Goal: Task Accomplishment & Management: Manage account settings

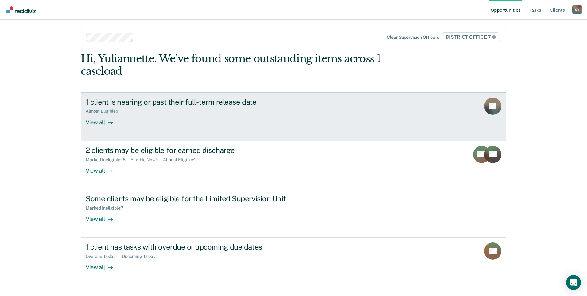
click at [104, 122] on div "View all" at bounding box center [103, 120] width 34 height 12
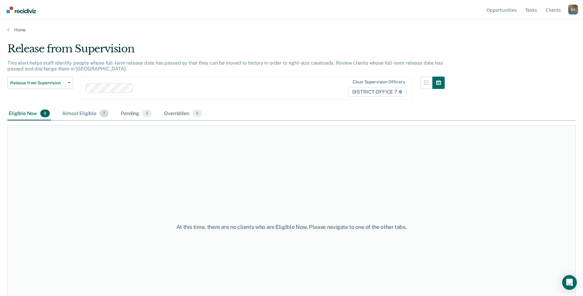
click at [76, 112] on div "Almost Eligible 1" at bounding box center [85, 114] width 49 height 14
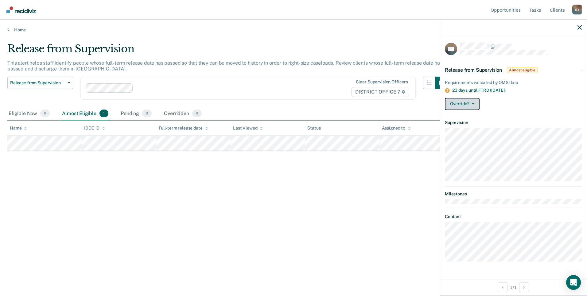
click at [461, 101] on button "Override?" at bounding box center [462, 104] width 35 height 12
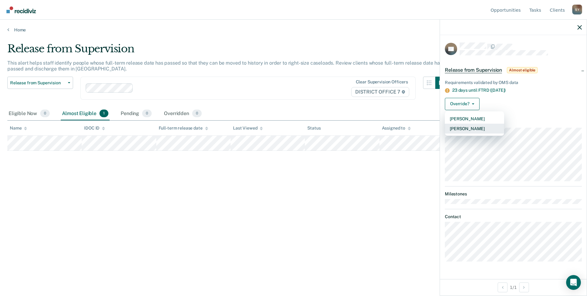
click at [470, 128] on button "[PERSON_NAME]" at bounding box center [474, 128] width 59 height 10
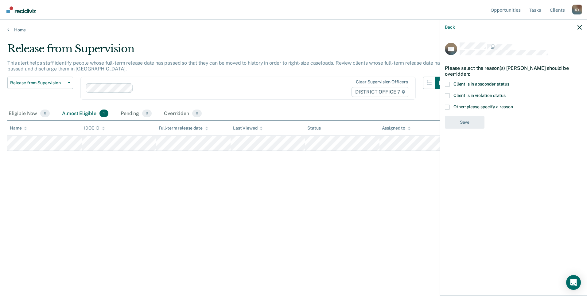
click at [448, 104] on span at bounding box center [447, 106] width 5 height 5
click at [513, 104] on input "Other: please specify a reason" at bounding box center [513, 104] width 0 height 0
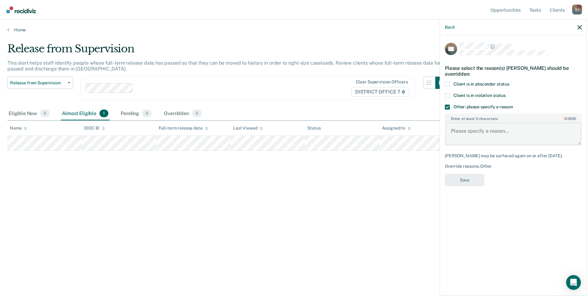
click at [473, 126] on textarea "Enter at least 3 characters 0 / 1600" at bounding box center [514, 133] width 136 height 23
type textarea "Drug court."
click at [472, 176] on button "Save" at bounding box center [465, 180] width 40 height 13
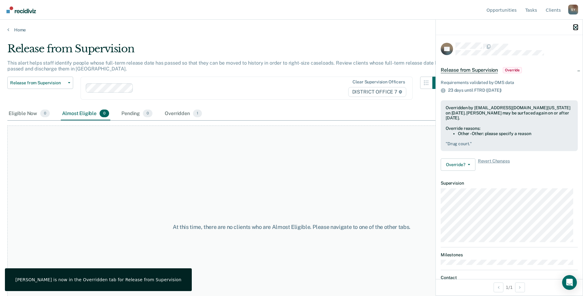
click at [575, 28] on icon "button" at bounding box center [575, 27] width 4 height 4
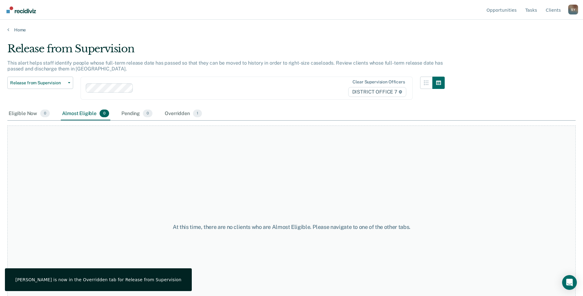
click at [8, 27] on div "Home" at bounding box center [291, 26] width 583 height 13
click at [8, 28] on icon at bounding box center [8, 29] width 2 height 5
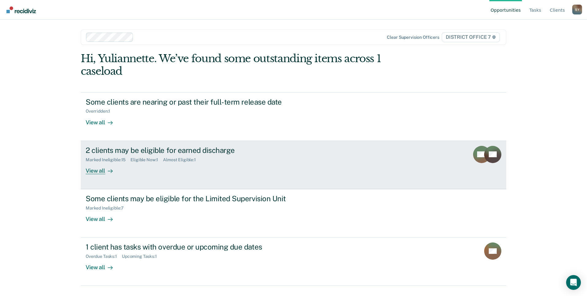
click at [94, 168] on div "View all" at bounding box center [103, 168] width 34 height 12
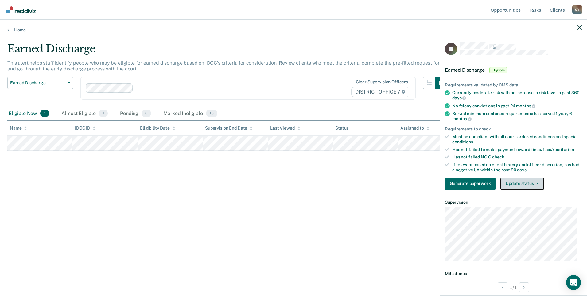
click at [540, 182] on button "Update status" at bounding box center [522, 183] width 43 height 12
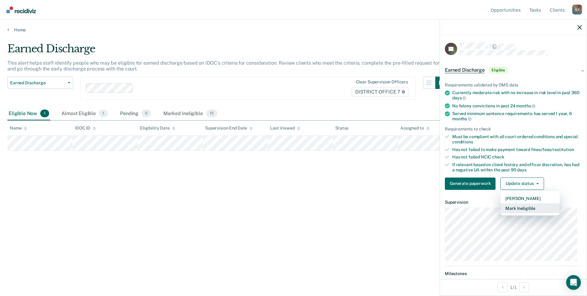
click at [516, 206] on button "Mark Ineligible" at bounding box center [530, 208] width 59 height 10
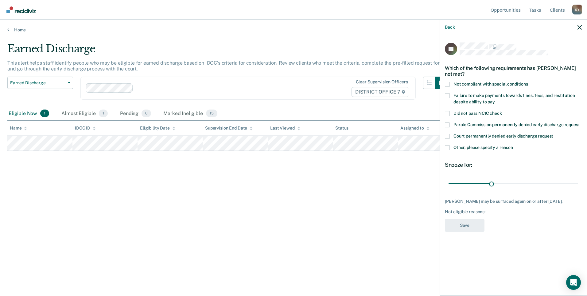
click at [449, 149] on span at bounding box center [447, 147] width 5 height 5
click at [513, 145] on input "Other, please specify a reason" at bounding box center [513, 145] width 0 height 0
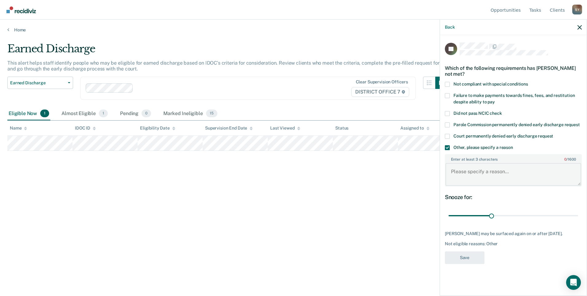
click at [483, 169] on textarea "Enter at least 3 characters 0 / 1600" at bounding box center [514, 174] width 136 height 23
type textarea "drug court"
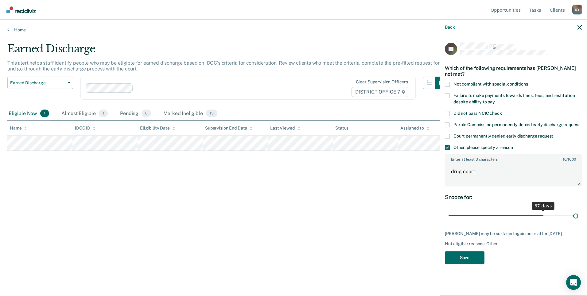
drag, startPoint x: 490, startPoint y: 216, endPoint x: 585, endPoint y: 220, distance: 94.7
type input "90"
click at [578, 220] on input "range" at bounding box center [514, 215] width 130 height 11
click at [457, 258] on button "Save" at bounding box center [465, 257] width 40 height 13
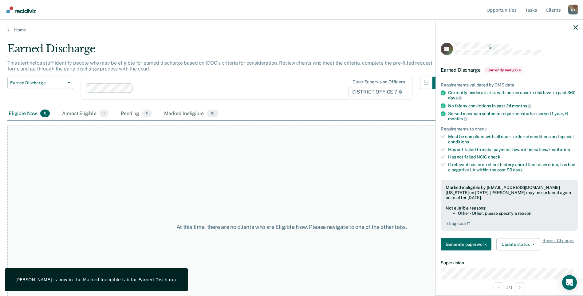
click at [575, 30] on div at bounding box center [509, 27] width 147 height 15
click at [9, 29] on icon at bounding box center [8, 29] width 2 height 5
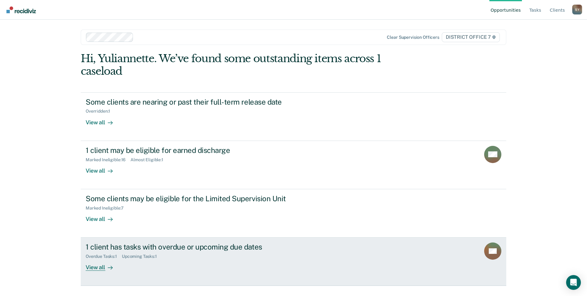
click at [101, 275] on link "1 client has tasks with overdue or upcoming due dates Overdue Tasks : 1 Upcomin…" at bounding box center [294, 261] width 426 height 48
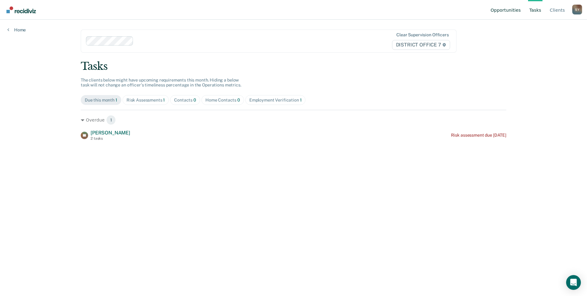
click at [503, 7] on link "Opportunities" at bounding box center [506, 10] width 33 height 20
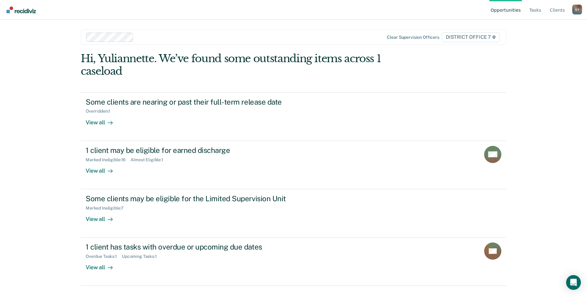
click at [578, 11] on div "S Y" at bounding box center [578, 10] width 10 height 10
click at [537, 28] on link "Profile" at bounding box center [553, 28] width 40 height 5
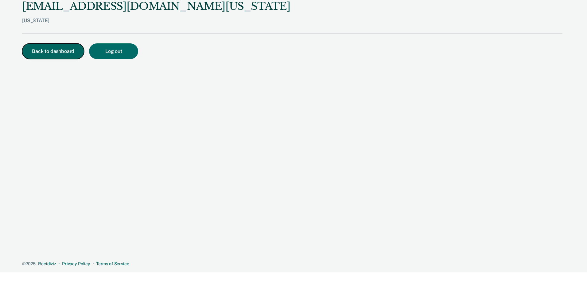
click at [56, 50] on button "Back to dashboard" at bounding box center [53, 51] width 62 height 16
